Goal: Task Accomplishment & Management: Manage account settings

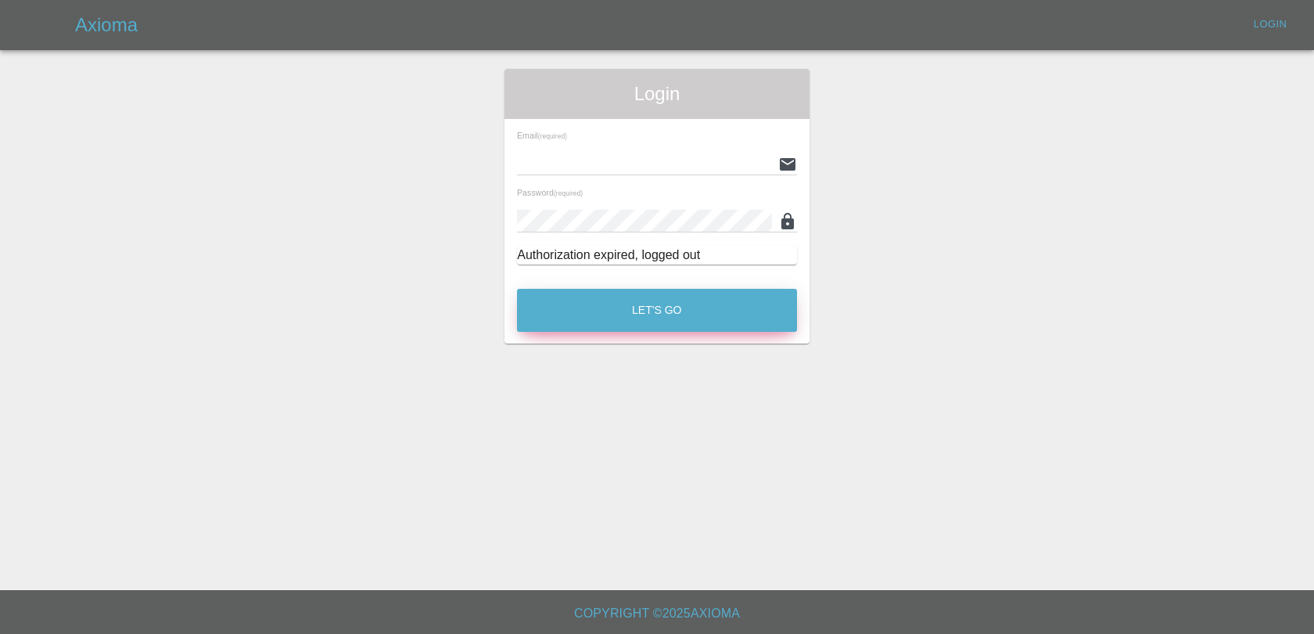
type input "[EMAIL_ADDRESS][DOMAIN_NAME]"
click at [783, 312] on button "Let's Go" at bounding box center [657, 310] width 280 height 43
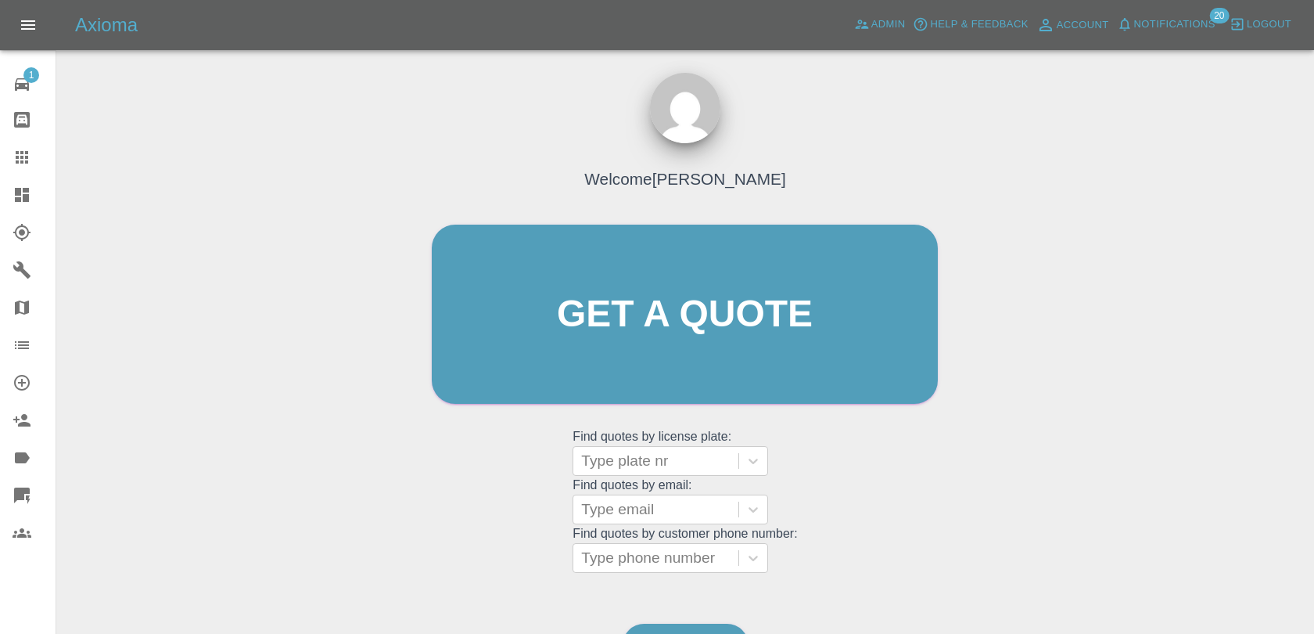
click at [1144, 26] on span "Notifications" at bounding box center [1174, 25] width 81 height 18
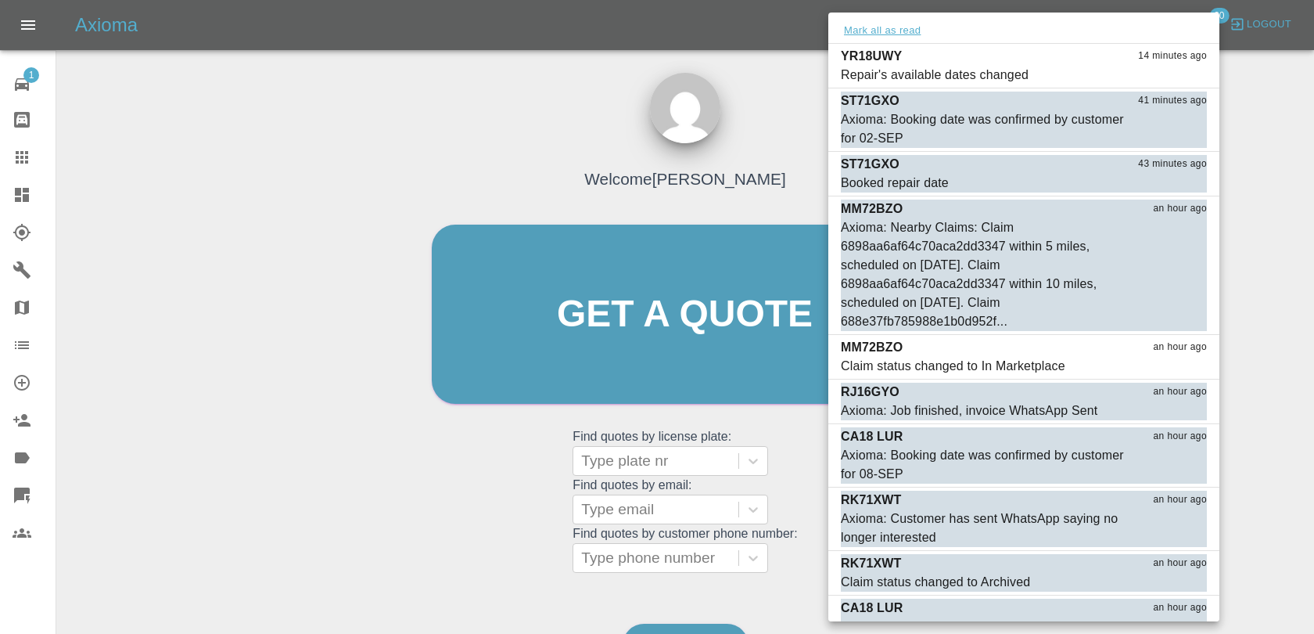
click at [915, 36] on button "Mark all as read" at bounding box center [882, 31] width 83 height 18
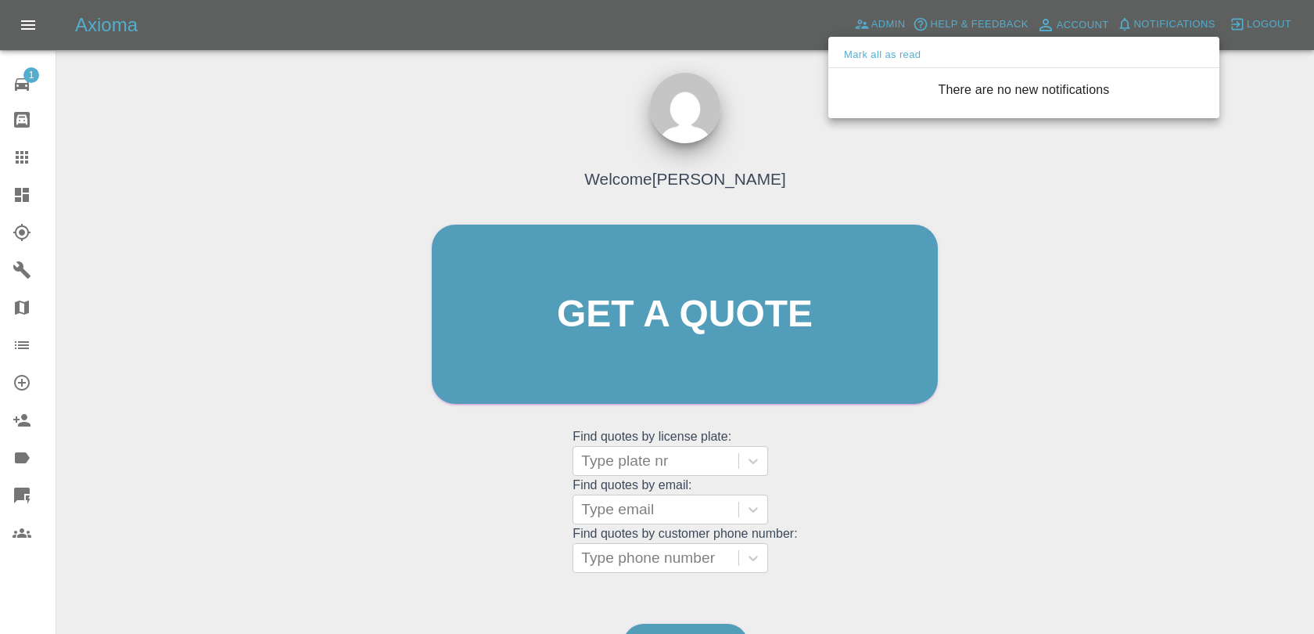
click at [795, 84] on div at bounding box center [657, 317] width 1314 height 634
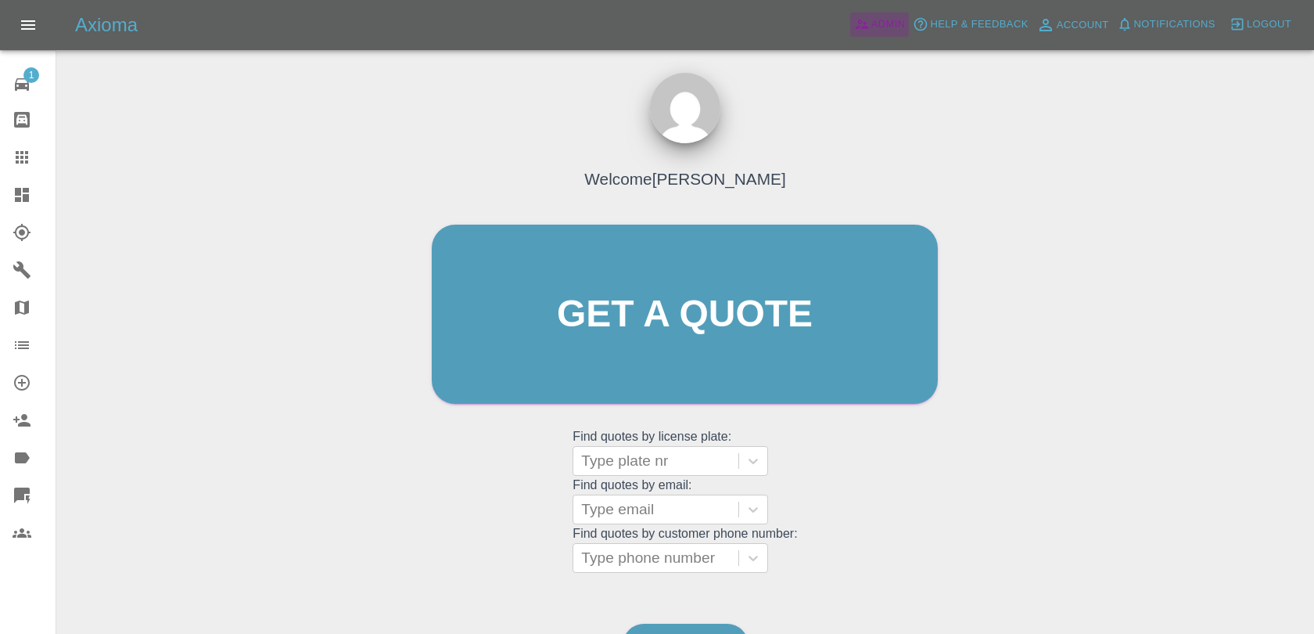
click at [868, 29] on icon at bounding box center [862, 24] width 16 height 16
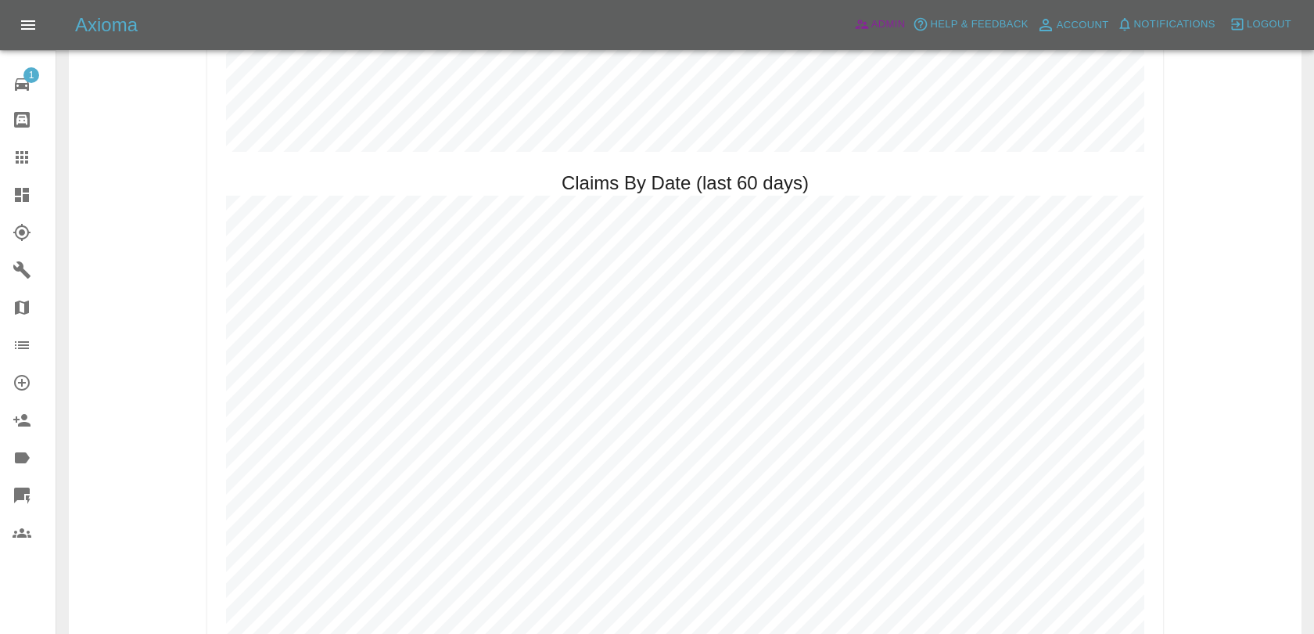
scroll to position [1668, 0]
